Goal: Task Accomplishment & Management: Use online tool/utility

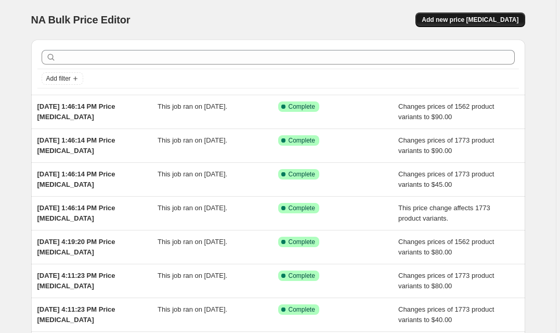
click at [452, 23] on span "Add new price [MEDICAL_DATA]" at bounding box center [470, 20] width 97 height 8
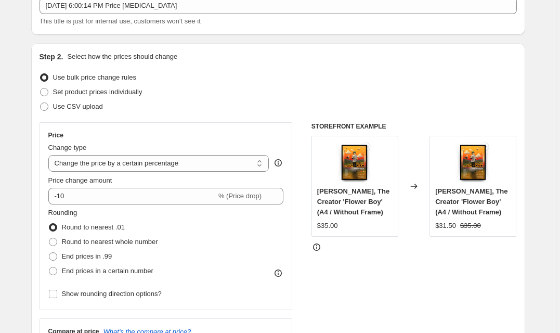
scroll to position [70, 0]
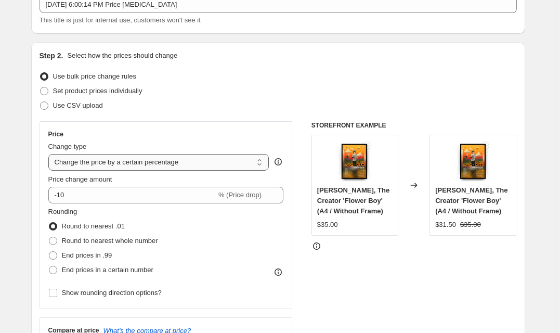
select select "no_change"
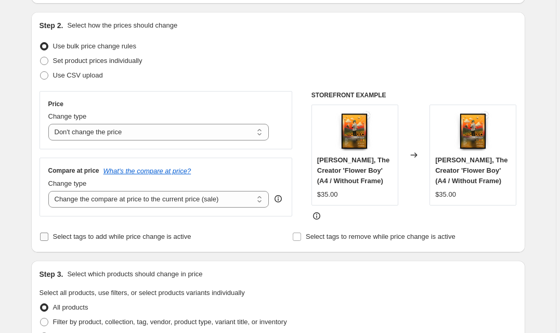
scroll to position [102, 0]
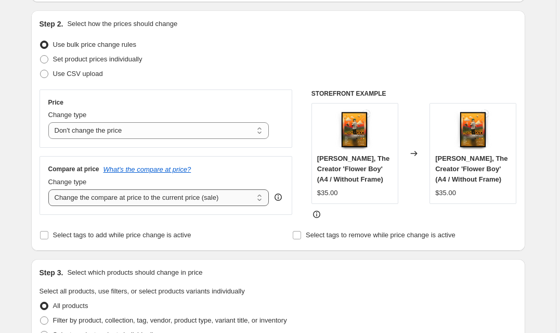
select select "remove"
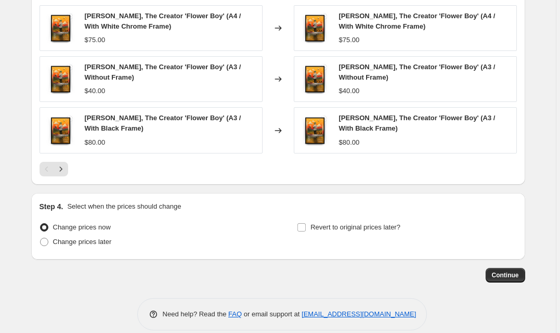
scroll to position [599, 0]
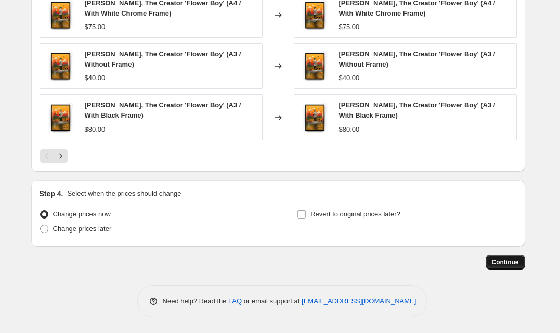
click at [501, 266] on button "Continue" at bounding box center [506, 262] width 40 height 15
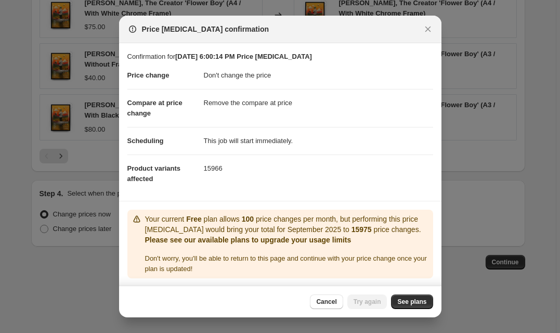
scroll to position [11, 0]
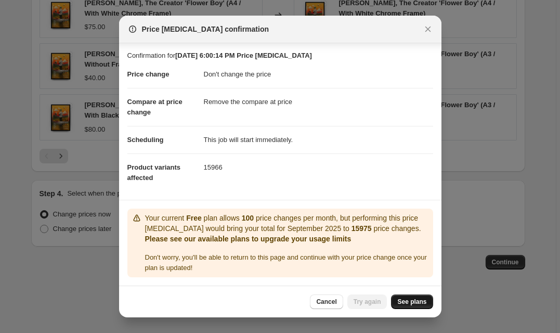
click at [398, 301] on span "See plans" at bounding box center [411, 301] width 29 height 8
click at [372, 305] on span "Try again" at bounding box center [368, 301] width 28 height 8
click at [336, 302] on span "Cancel" at bounding box center [326, 301] width 20 height 8
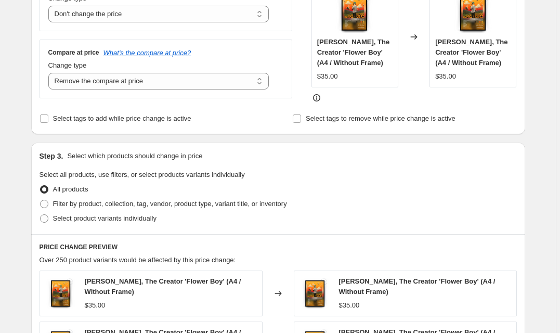
scroll to position [209, 0]
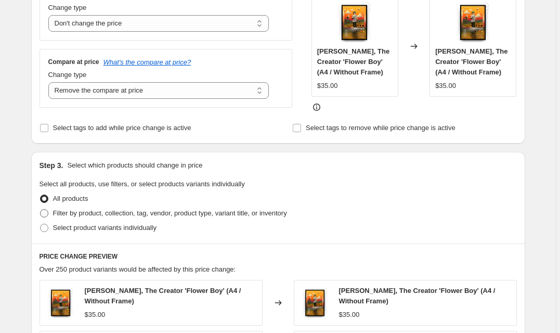
click at [115, 217] on span "Filter by product, collection, tag, vendor, product type, variant title, or inv…" at bounding box center [170, 213] width 234 height 8
click at [41, 210] on input "Filter by product, collection, tag, vendor, product type, variant title, or inv…" at bounding box center [40, 209] width 1 height 1
radio input "true"
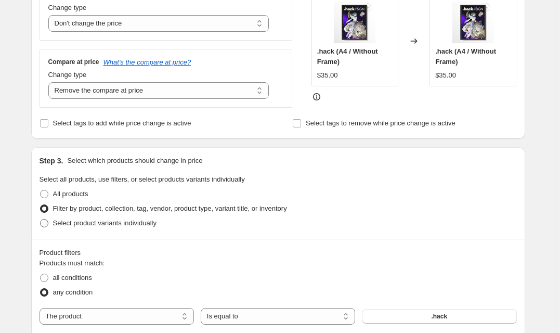
click at [114, 225] on span "Select product variants individually" at bounding box center [104, 223] width 103 height 8
click at [41, 219] on input "Select product variants individually" at bounding box center [40, 219] width 1 height 1
radio input "true"
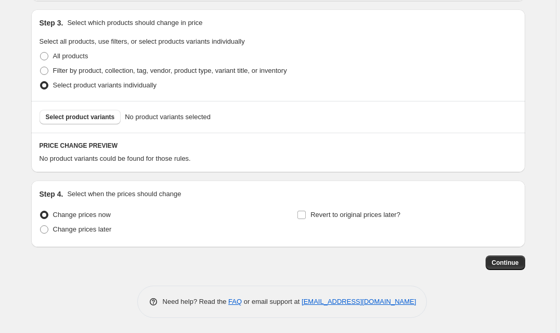
scroll to position [351, 0]
click at [85, 119] on span "Select product variants" at bounding box center [80, 117] width 69 height 8
click at [75, 77] on label "Filter by product, collection, tag, vendor, product type, variant title, or inv…" at bounding box center [164, 71] width 248 height 15
click at [41, 68] on input "Filter by product, collection, tag, vendor, product type, variant title, or inv…" at bounding box center [40, 67] width 1 height 1
radio input "true"
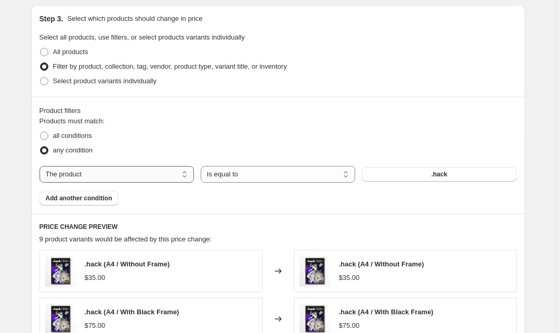
select select "title"
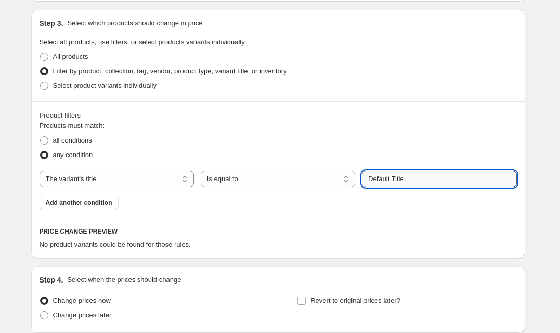
click at [414, 182] on input "Default Title" at bounding box center [439, 179] width 154 height 17
type input "a2"
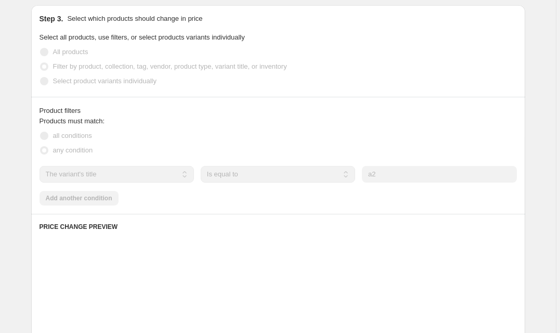
click at [358, 140] on div "all conditions" at bounding box center [278, 135] width 477 height 15
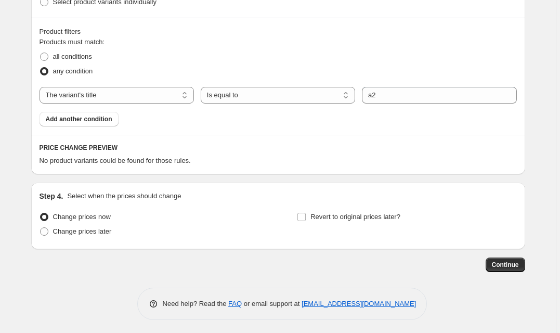
scroll to position [435, 0]
select select "contains"
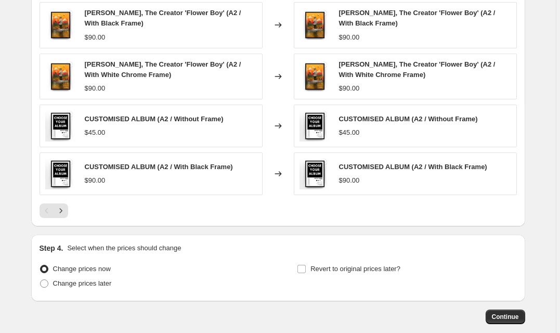
scroll to position [709, 0]
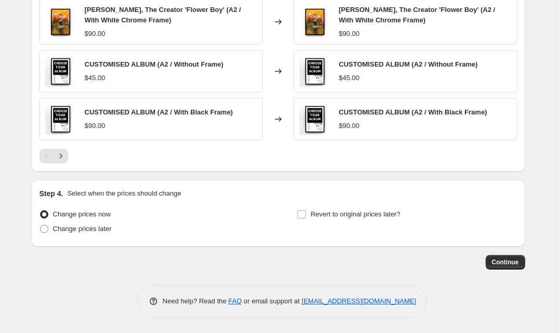
click at [499, 262] on span "Continue" at bounding box center [505, 262] width 27 height 8
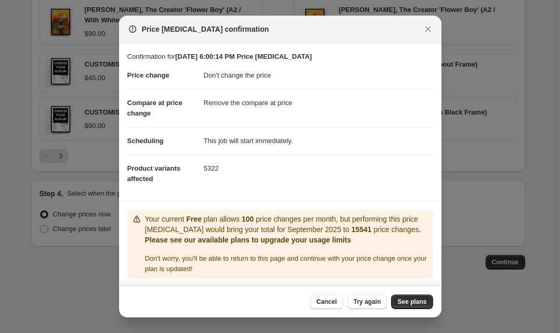
scroll to position [11, 0]
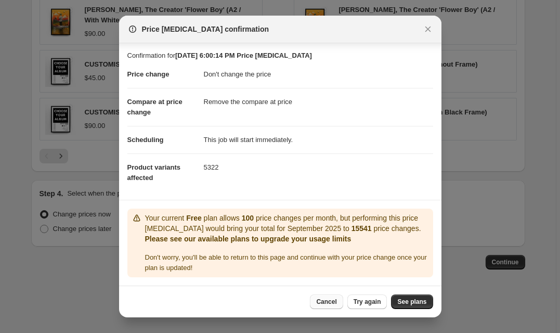
click at [328, 304] on span "Cancel" at bounding box center [326, 301] width 20 height 8
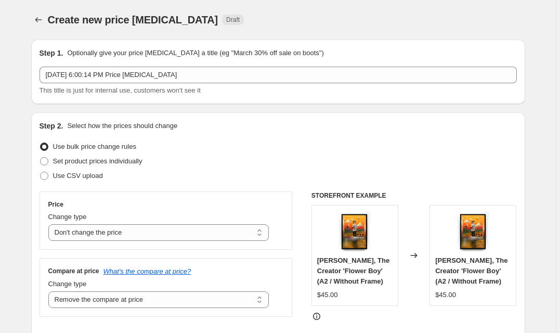
scroll to position [709, 0]
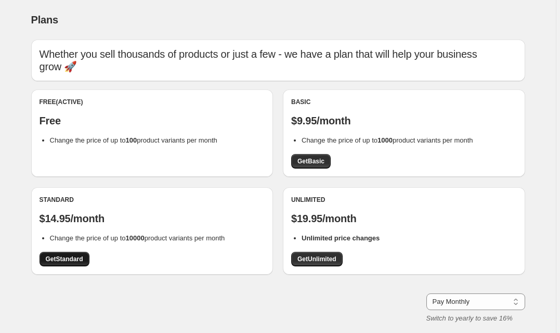
click at [67, 255] on span "Get Standard" at bounding box center [64, 259] width 37 height 8
